Goal: Navigation & Orientation: Find specific page/section

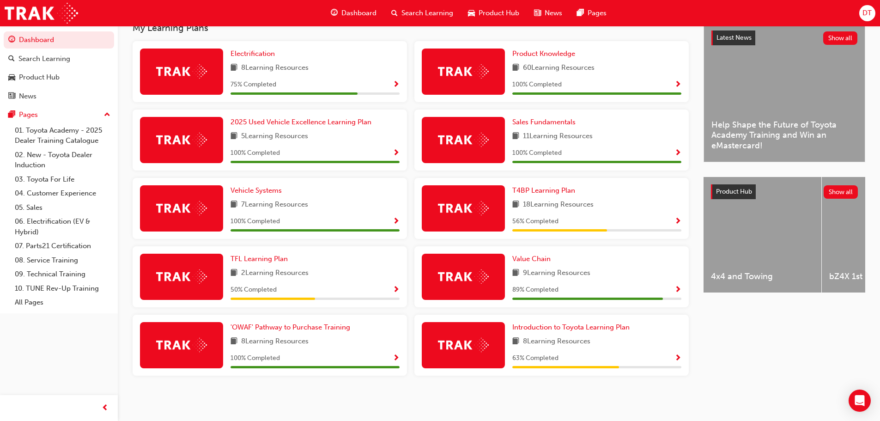
scroll to position [216, 0]
click at [466, 346] on img at bounding box center [463, 345] width 51 height 14
click at [569, 327] on span "Introduction to Toyota Learning Plan" at bounding box center [571, 327] width 117 height 8
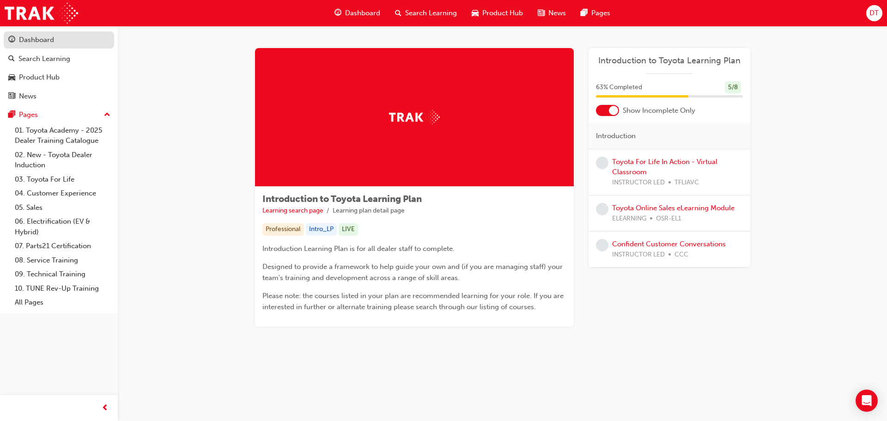
click at [32, 39] on div "Dashboard" at bounding box center [36, 40] width 35 height 11
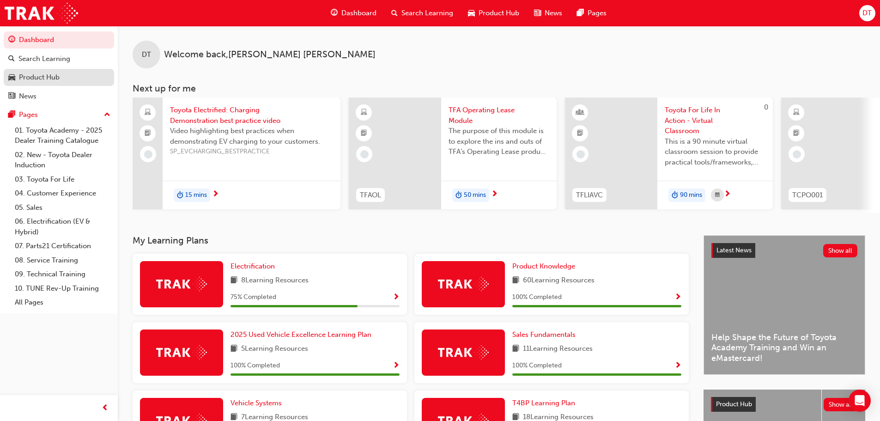
click at [38, 79] on div "Product Hub" at bounding box center [39, 77] width 41 height 11
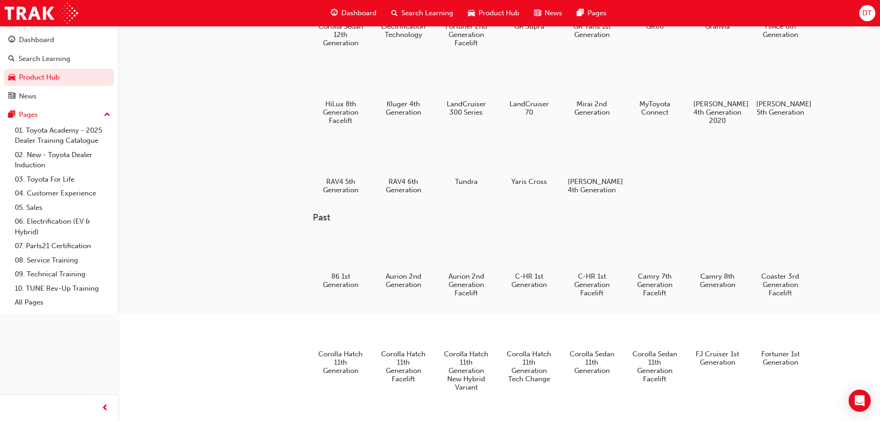
scroll to position [157, 0]
click at [411, 154] on div at bounding box center [403, 154] width 51 height 37
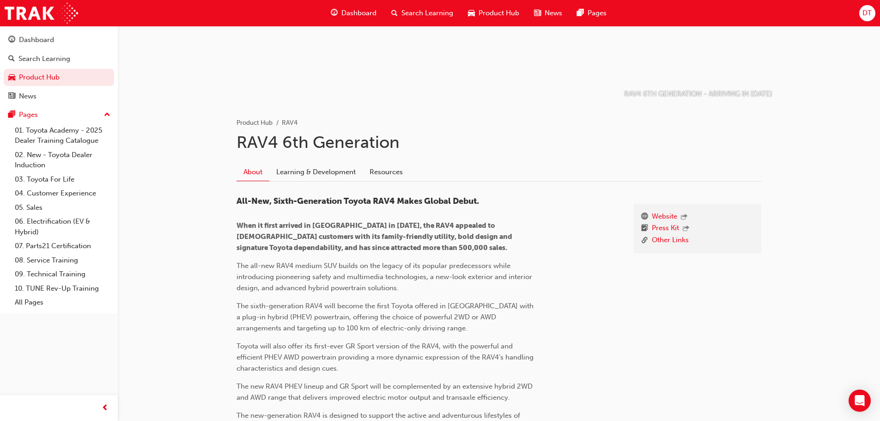
scroll to position [91, 0]
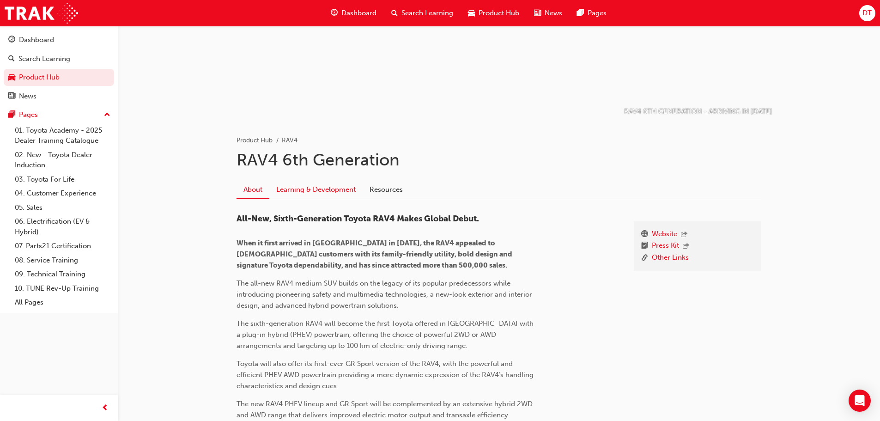
click at [336, 189] on link "Learning & Development" at bounding box center [315, 190] width 93 height 18
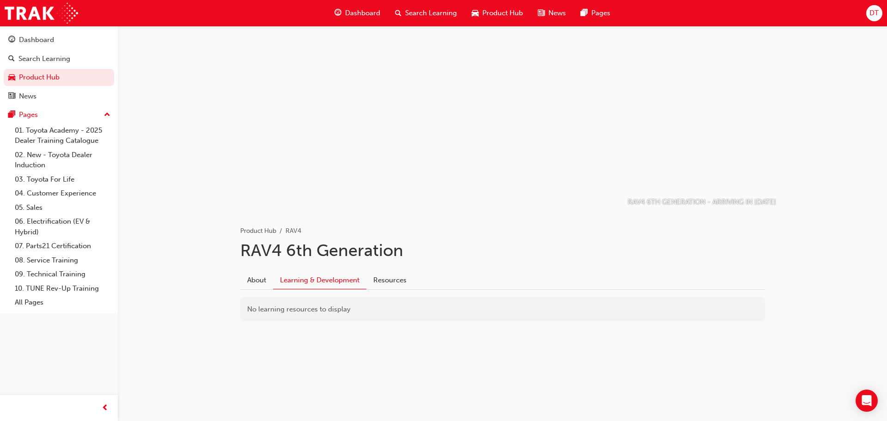
click at [348, 14] on span "Dashboard" at bounding box center [362, 13] width 35 height 11
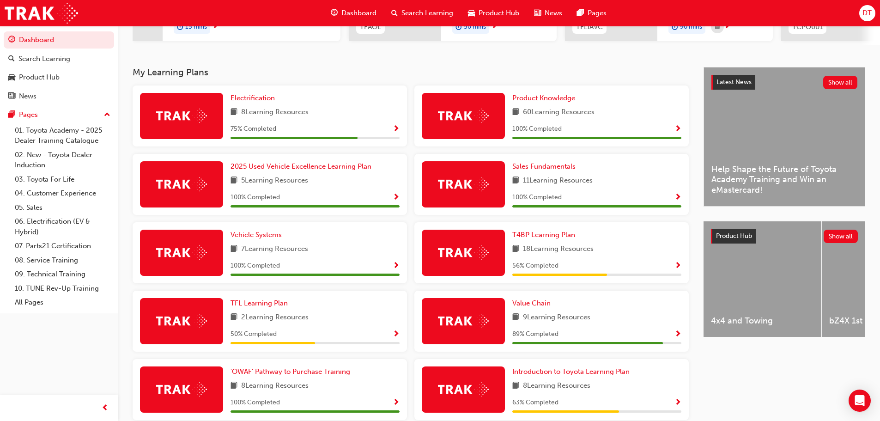
scroll to position [185, 0]
